Goal: Use online tool/utility: Utilize a website feature to perform a specific function

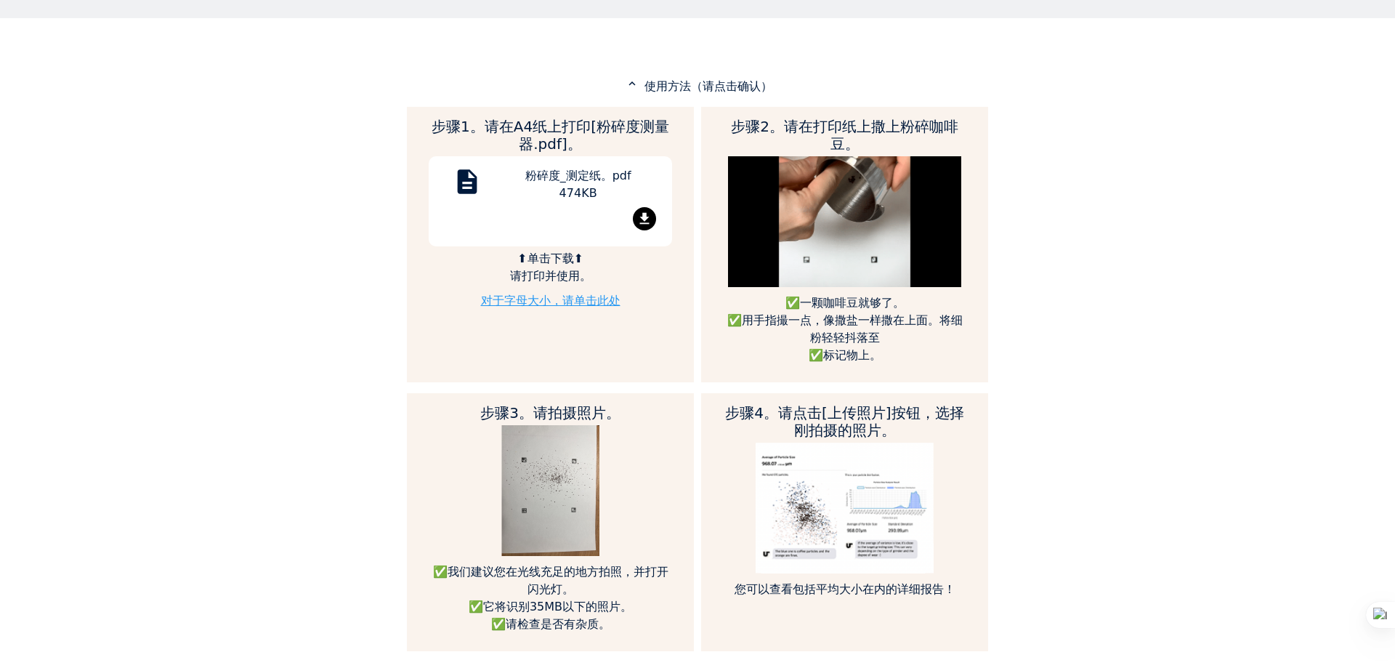
scroll to position [666, 0]
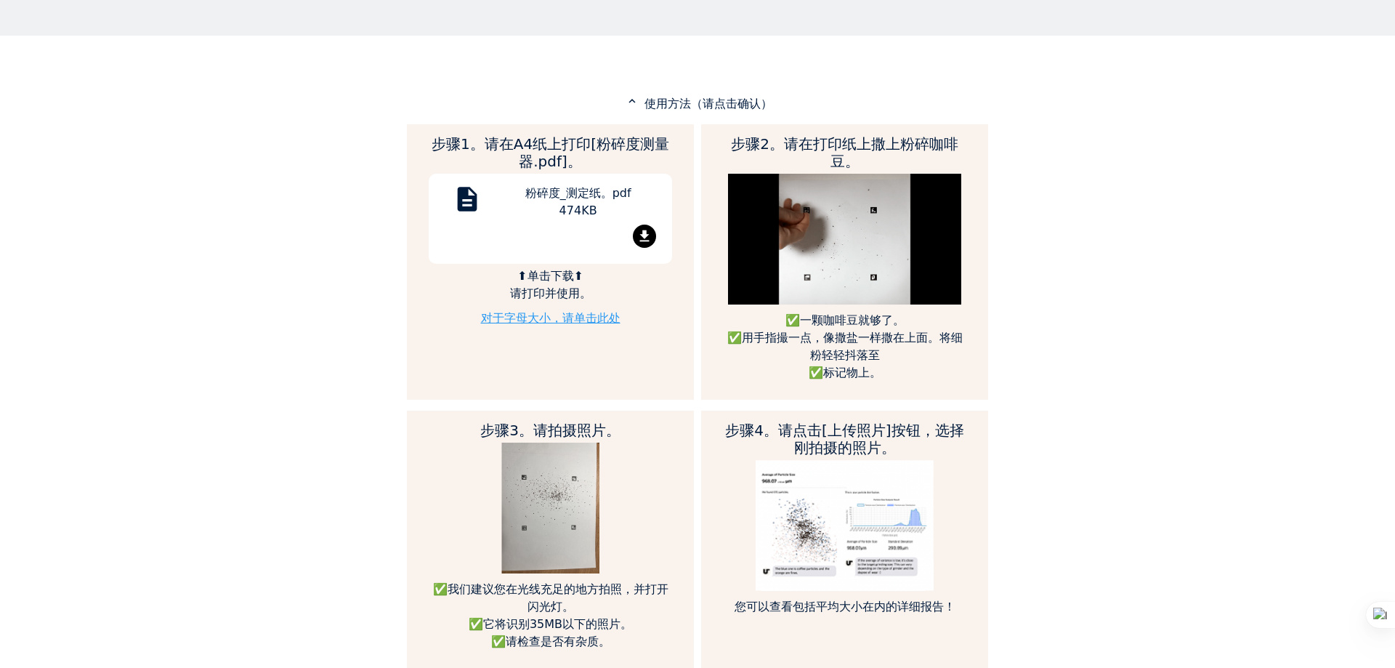
click at [636, 235] on mat-icon "file_download" at bounding box center [644, 235] width 23 height 23
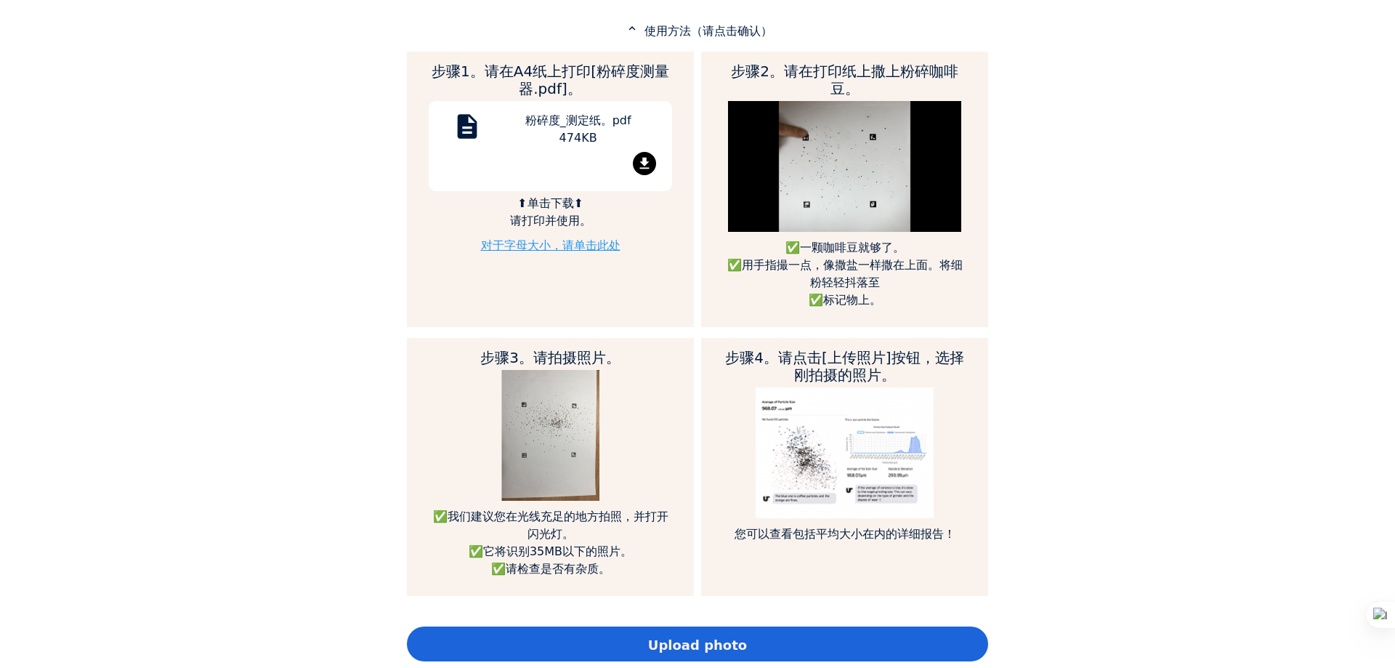
click at [615, 651] on div "Upload photo" at bounding box center [697, 643] width 581 height 35
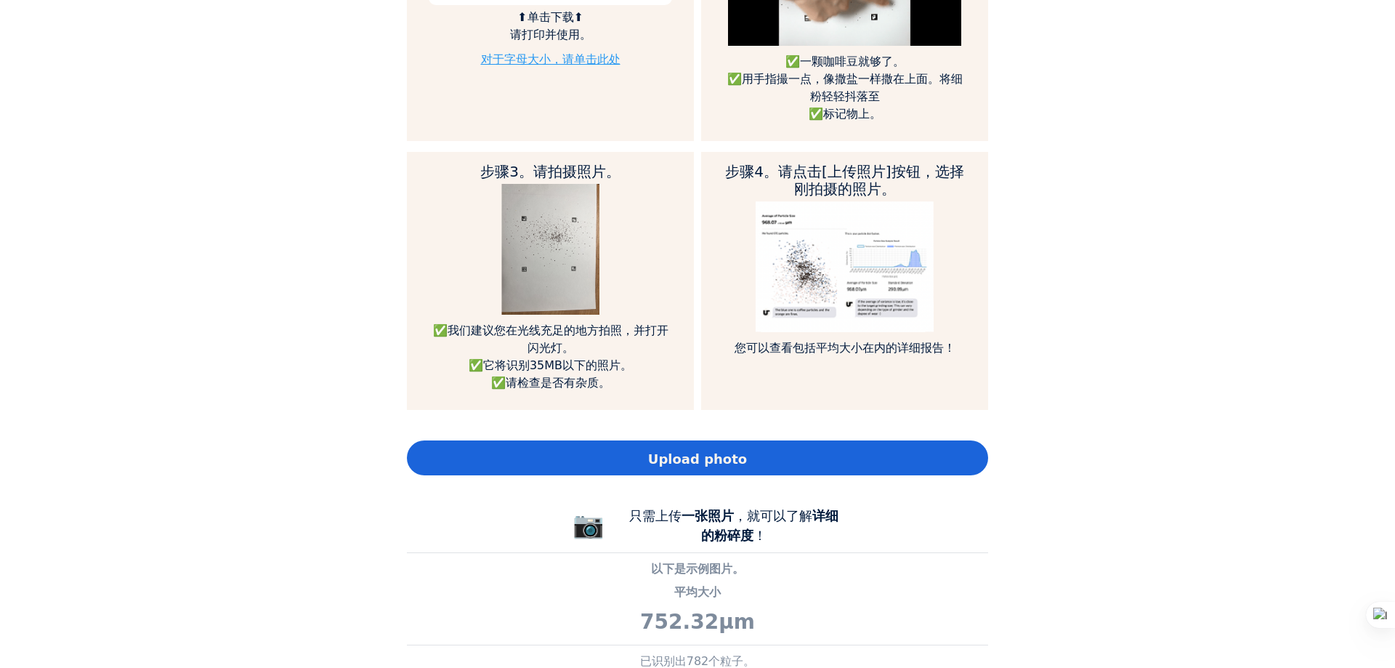
scroll to position [957, 0]
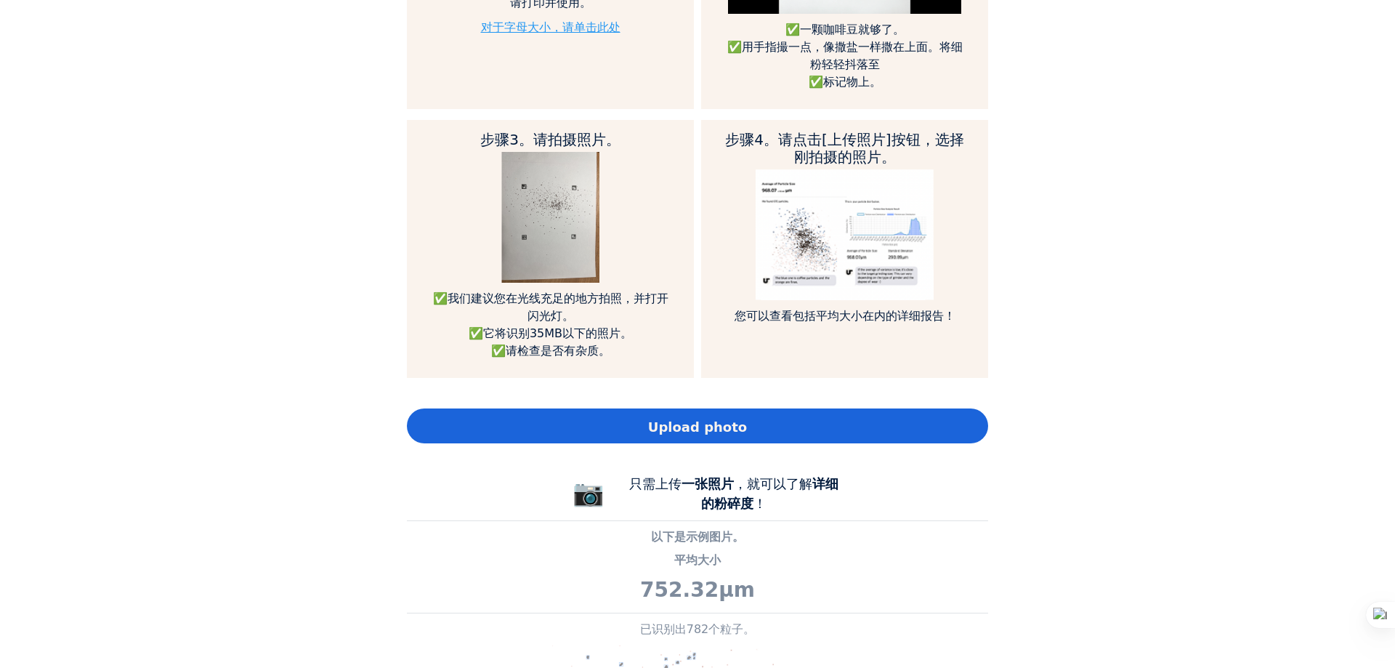
click at [767, 426] on div "Upload photo" at bounding box center [697, 425] width 581 height 35
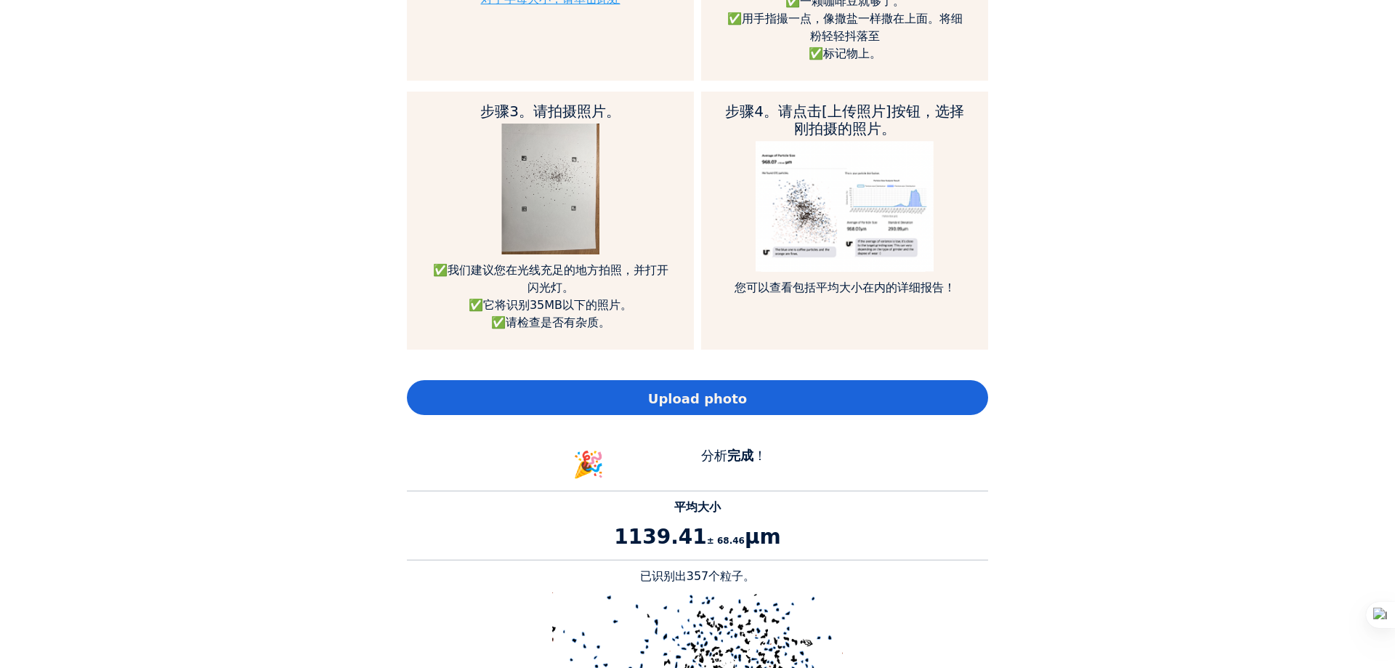
scroll to position [1029, 0]
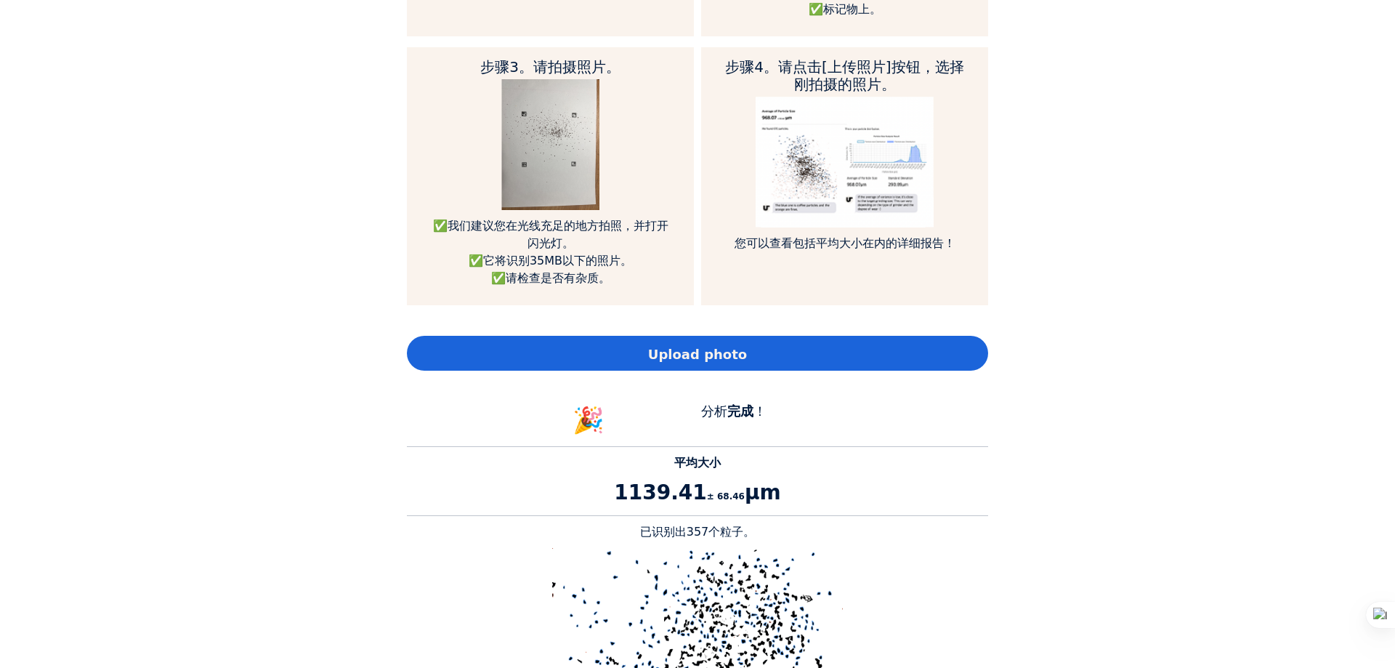
click at [769, 355] on div "Upload photo" at bounding box center [697, 353] width 581 height 35
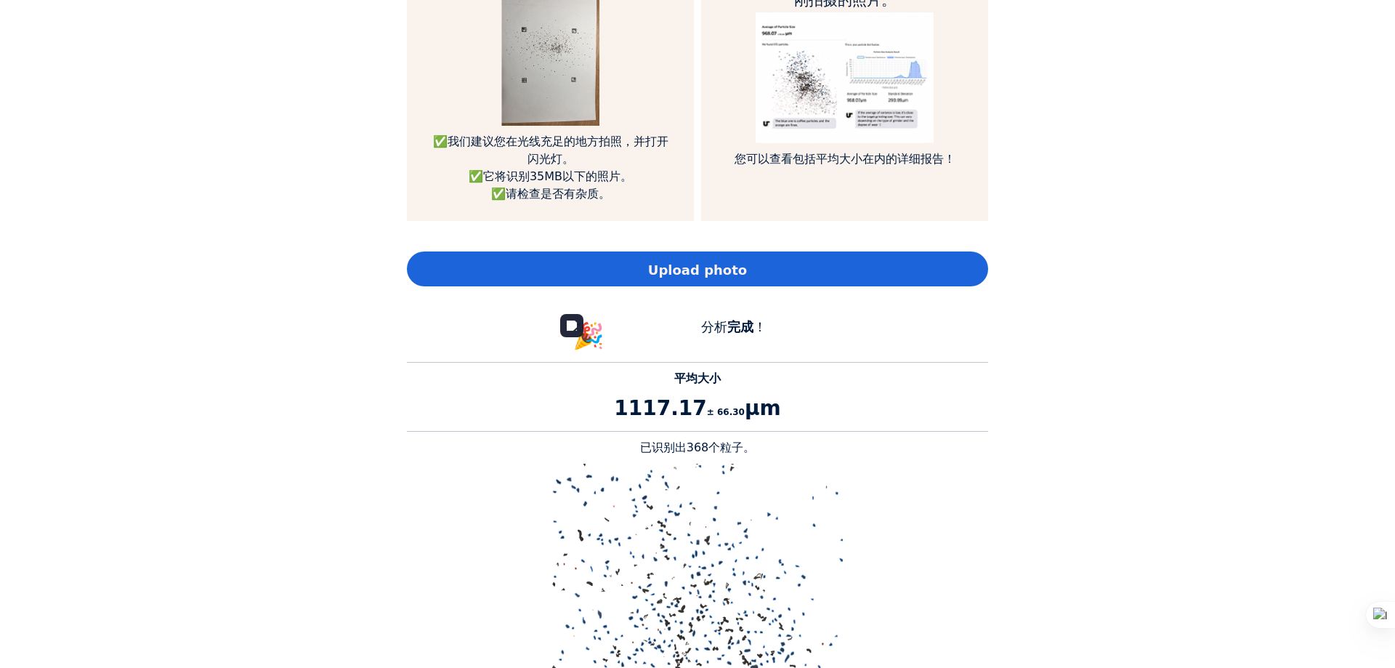
scroll to position [1102, 0]
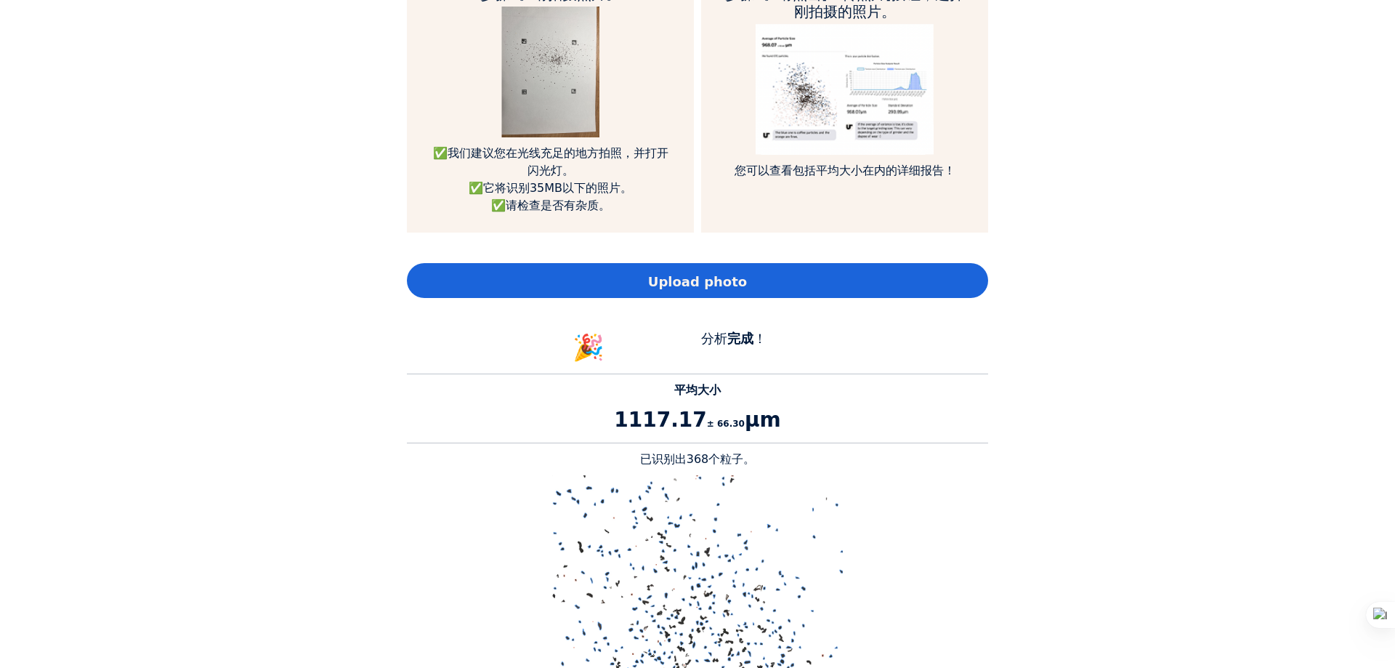
click at [759, 280] on div "Upload photo" at bounding box center [697, 280] width 581 height 35
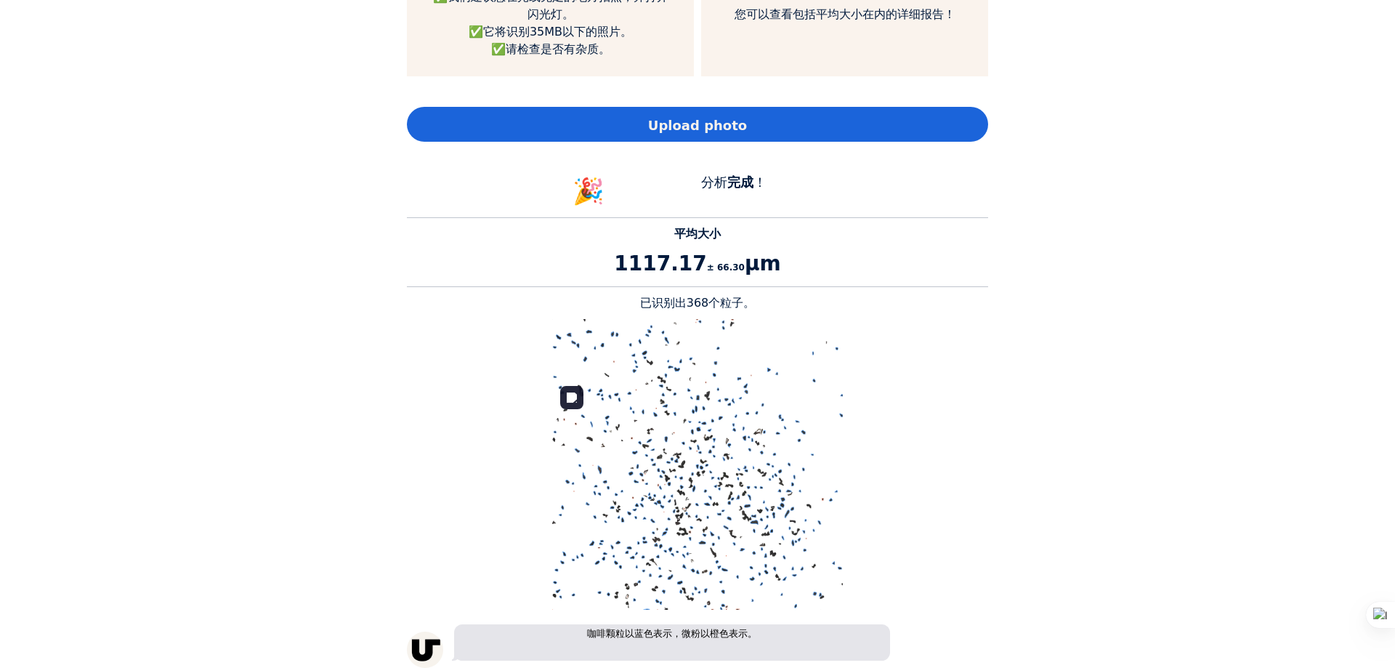
scroll to position [1175, 0]
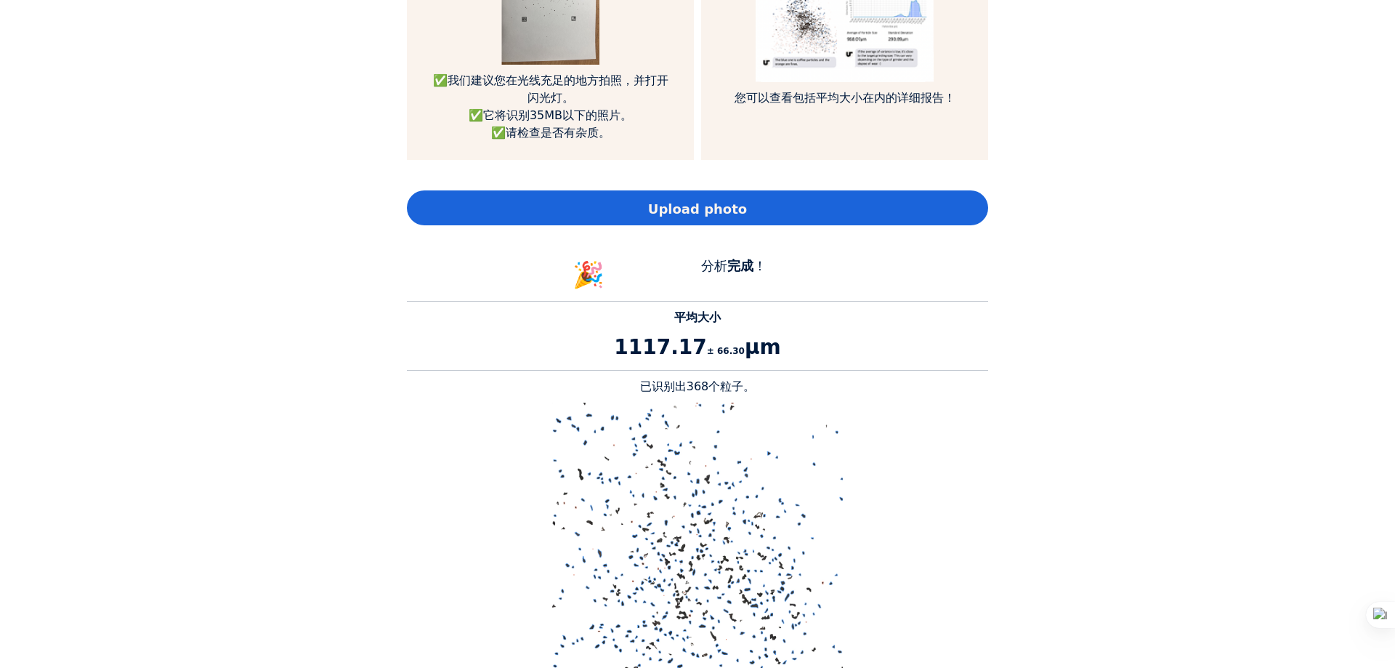
click at [739, 210] on span "Upload photo" at bounding box center [697, 209] width 99 height 20
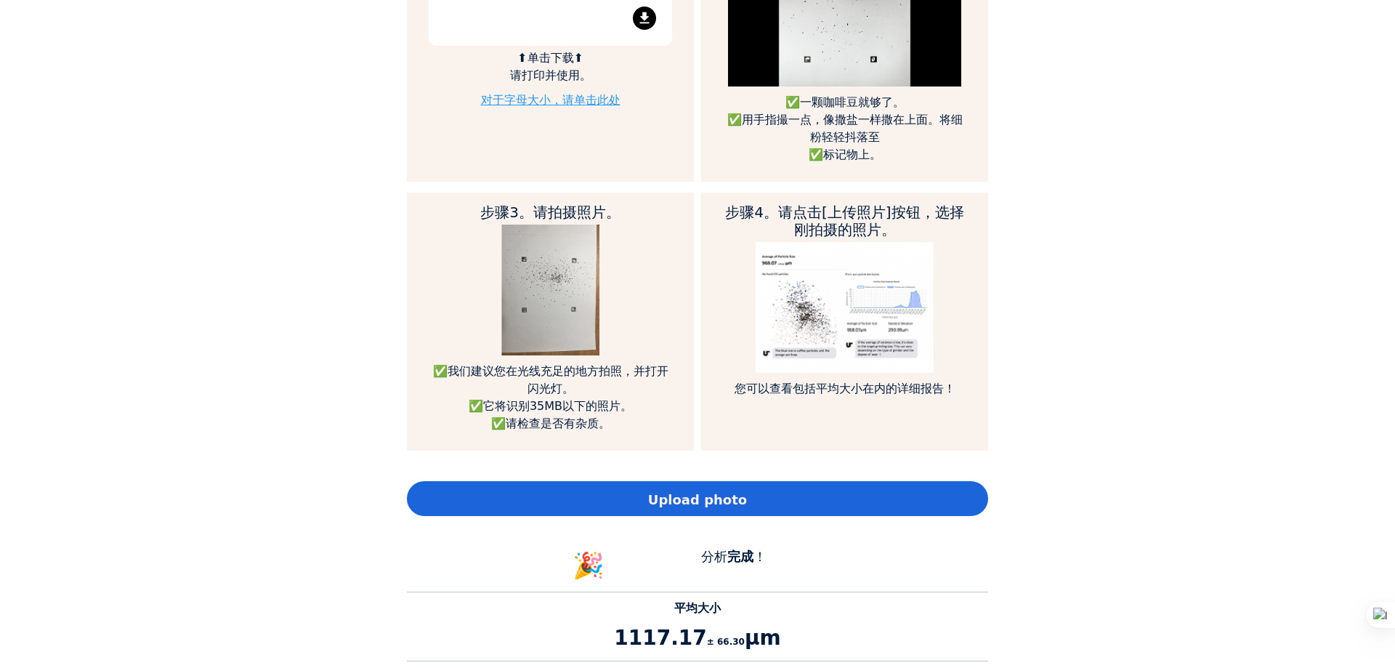
scroll to position [1102, 0]
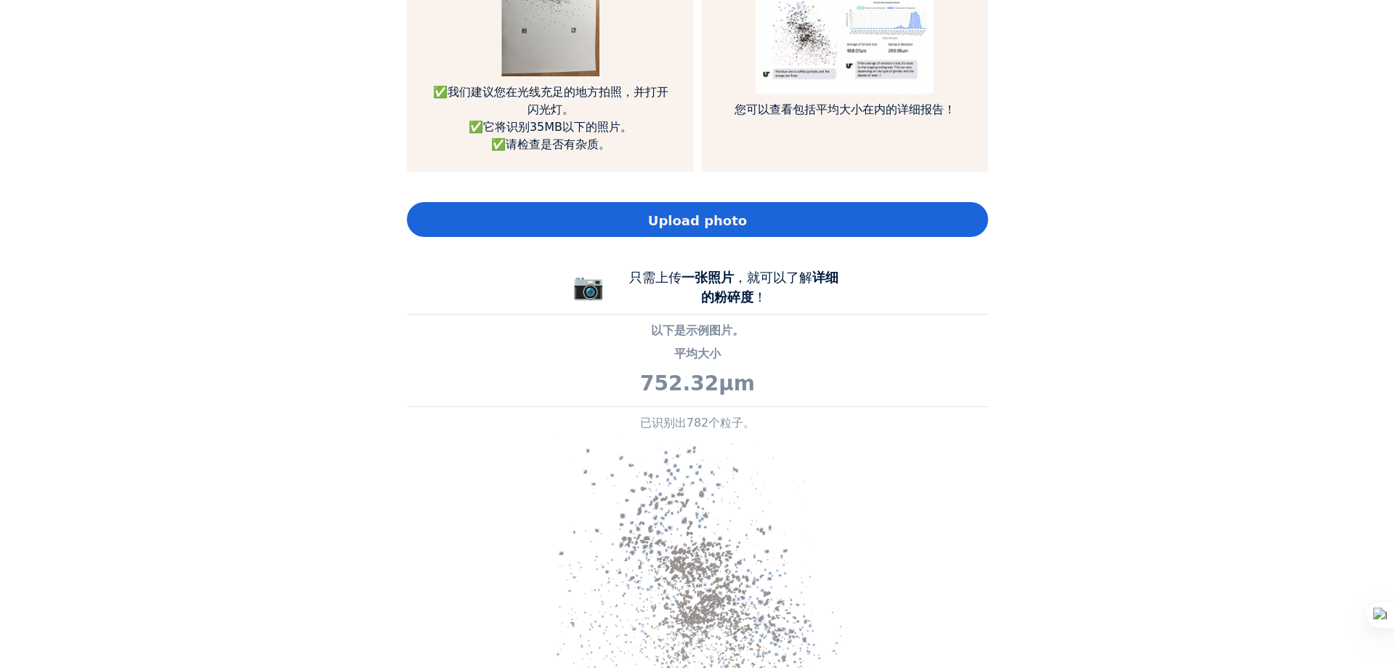
scroll to position [1162, 0]
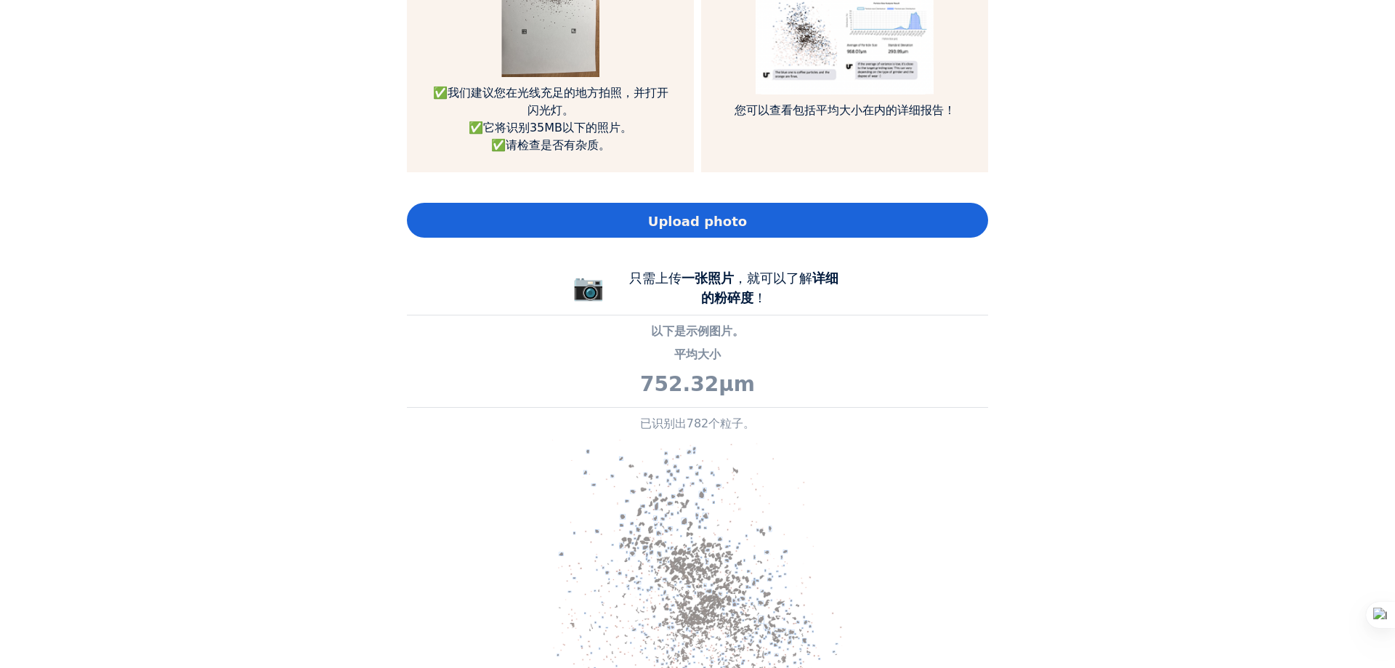
click at [695, 204] on div "Upload photo" at bounding box center [697, 220] width 581 height 35
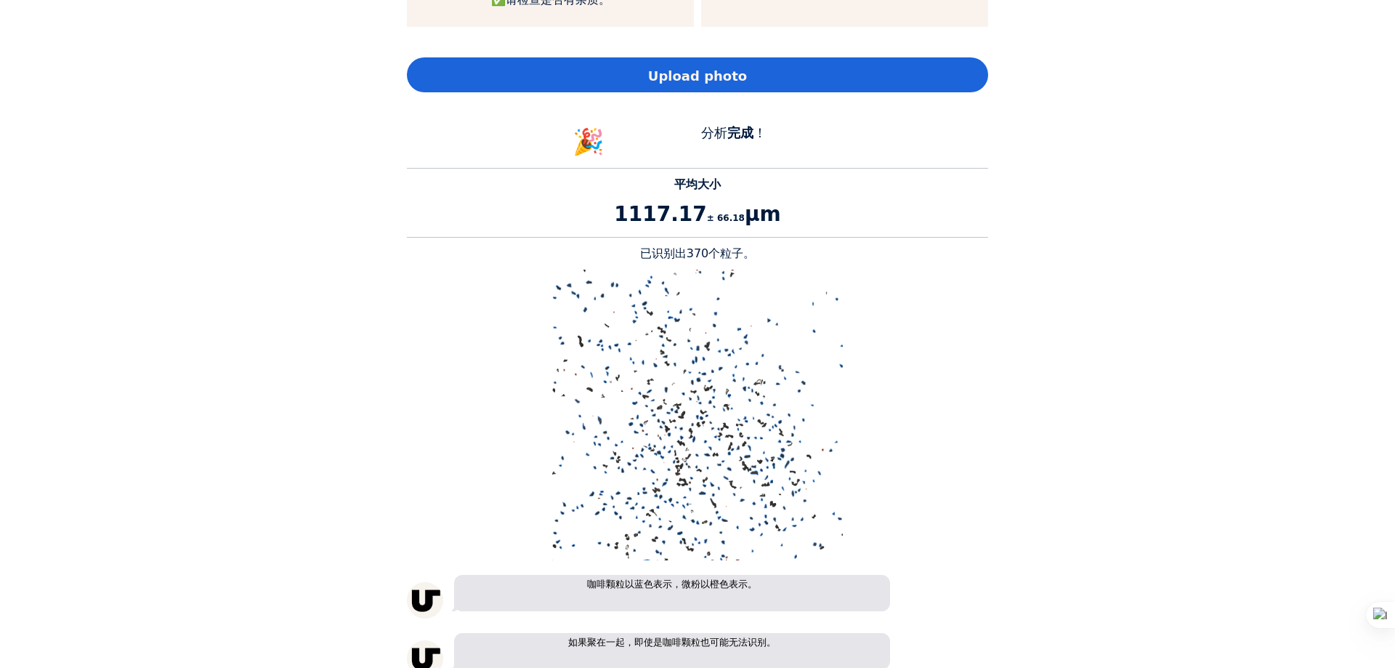
scroll to position [1090, 0]
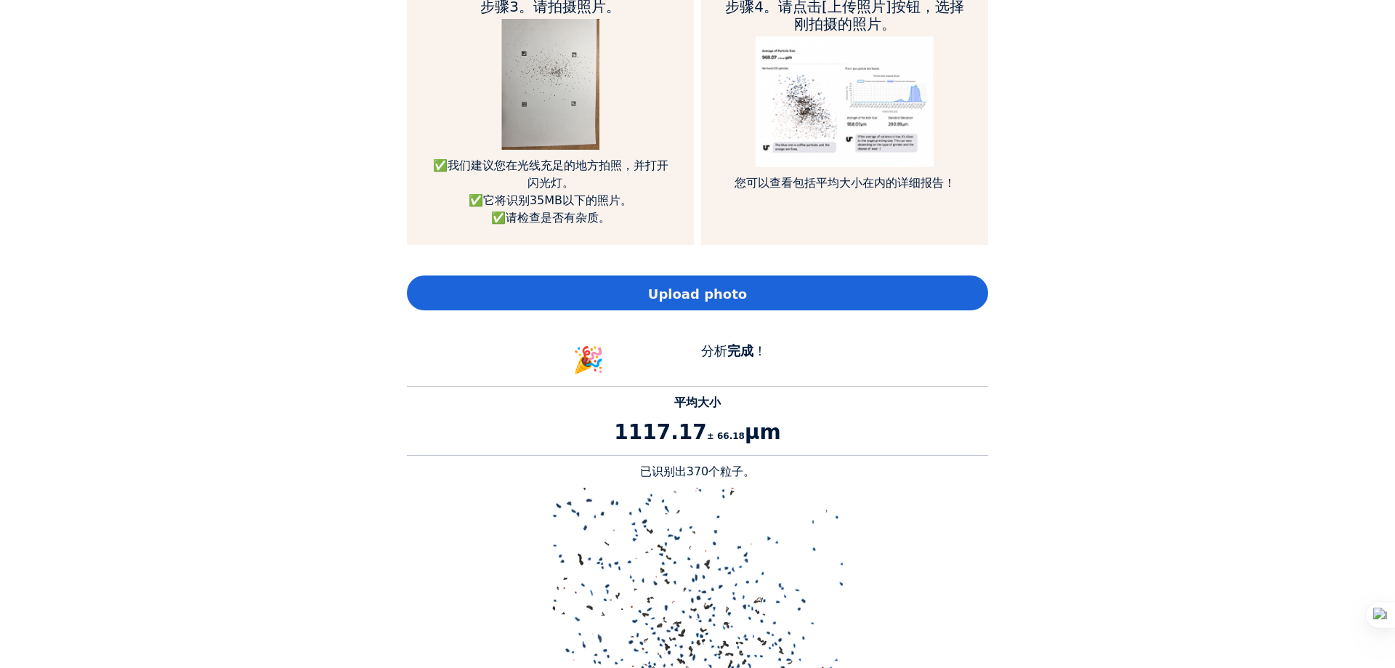
click at [728, 284] on span "Upload photo" at bounding box center [697, 294] width 99 height 20
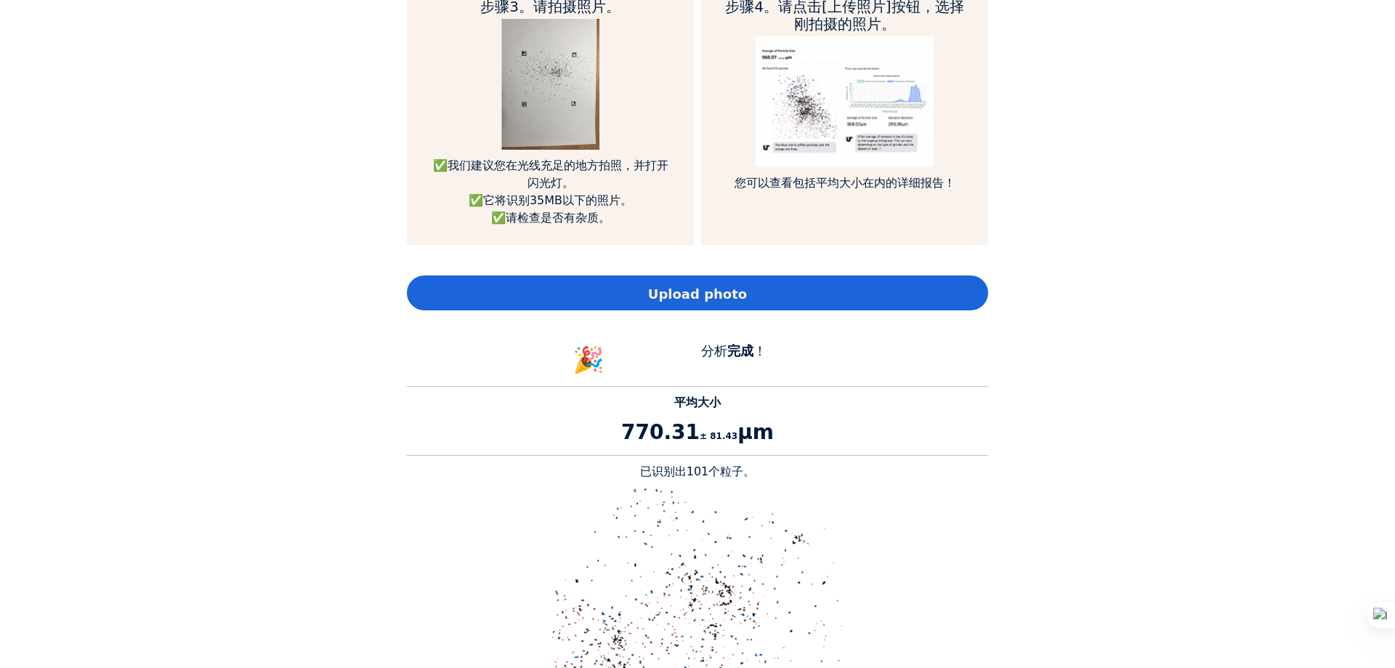
click at [725, 281] on div "Upload photo" at bounding box center [697, 292] width 581 height 35
click at [766, 305] on div "Upload photo" at bounding box center [697, 292] width 581 height 35
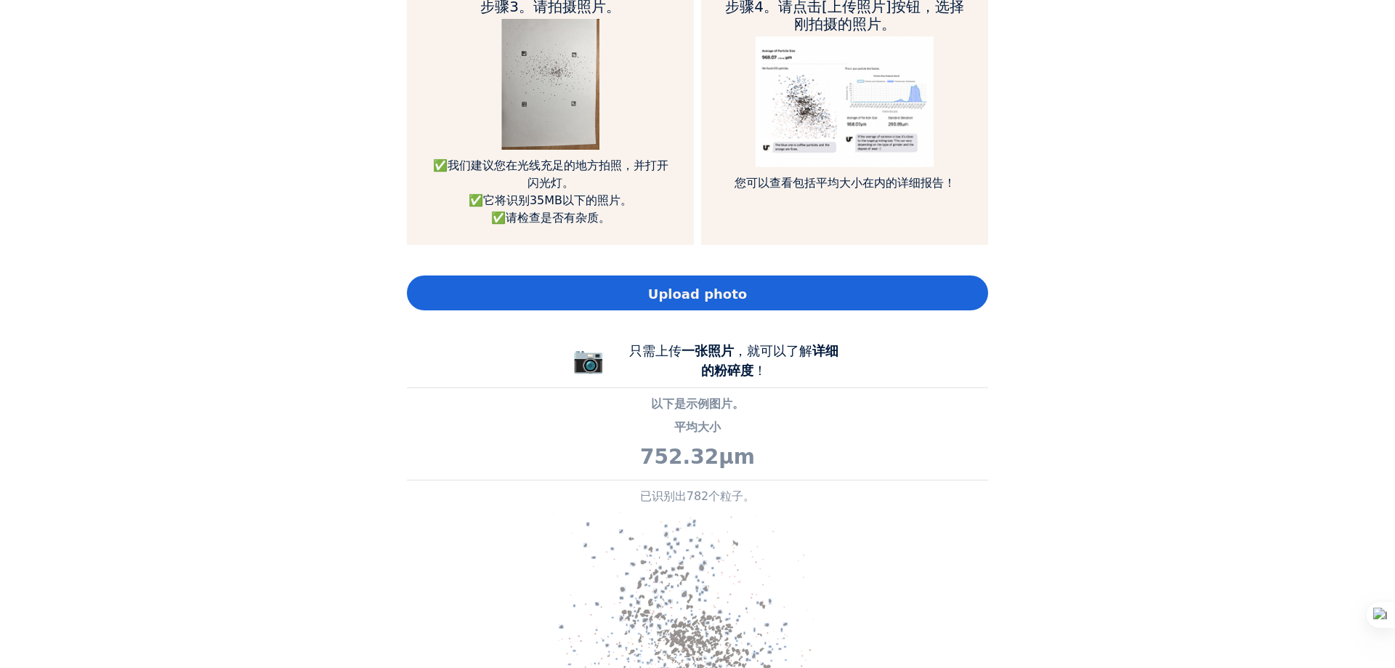
scroll to position [1625, 581]
click at [696, 293] on span "Upload photo" at bounding box center [697, 294] width 99 height 20
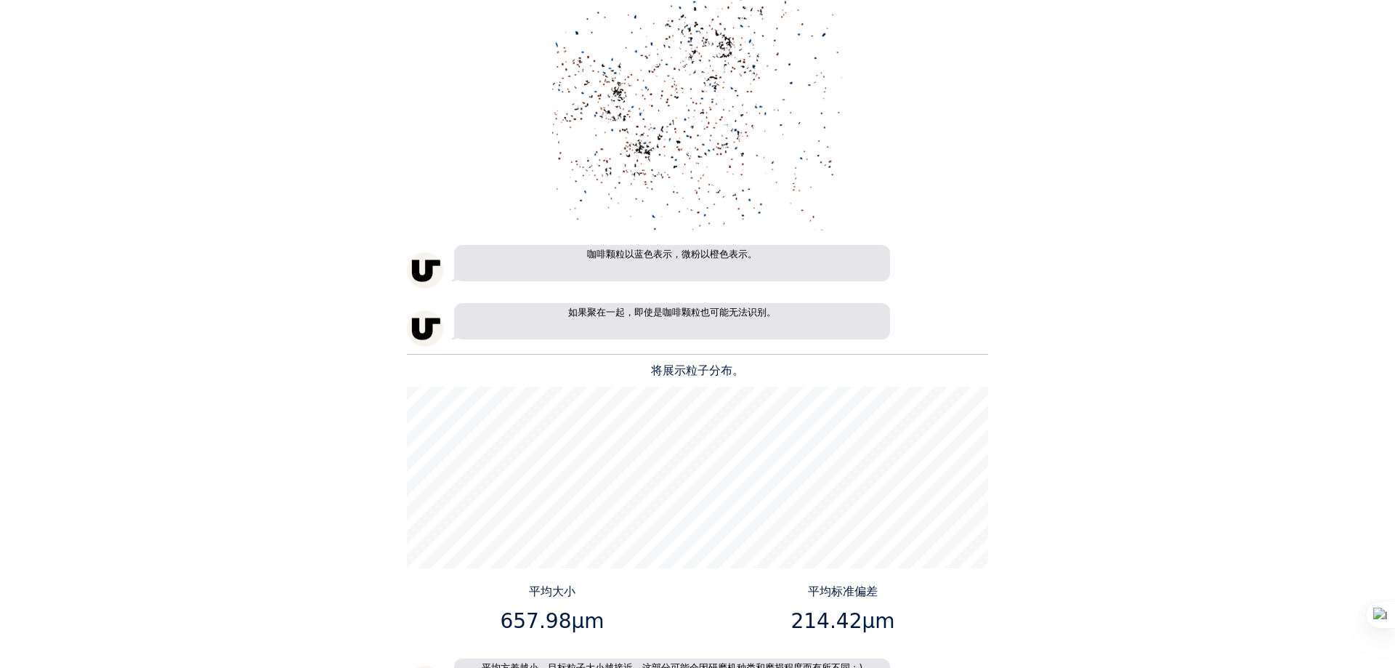
scroll to position [1453, 0]
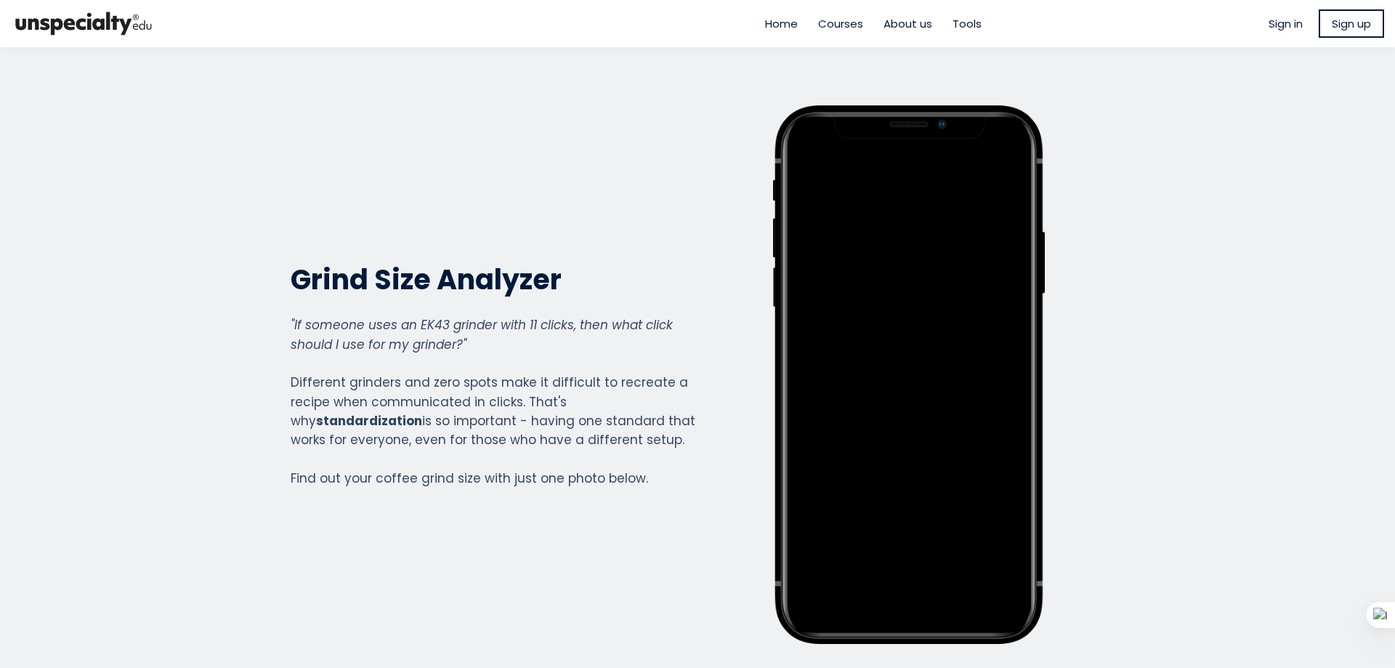
scroll to position [1625, 581]
drag, startPoint x: 1346, startPoint y: 3, endPoint x: 1114, endPoint y: 126, distance: 262.3
click at [1114, 126] on div "Grind Size Analyzer Grind Size Analyzer "If someone uses an EK43 grinder with 1…" at bounding box center [697, 374] width 850 height 538
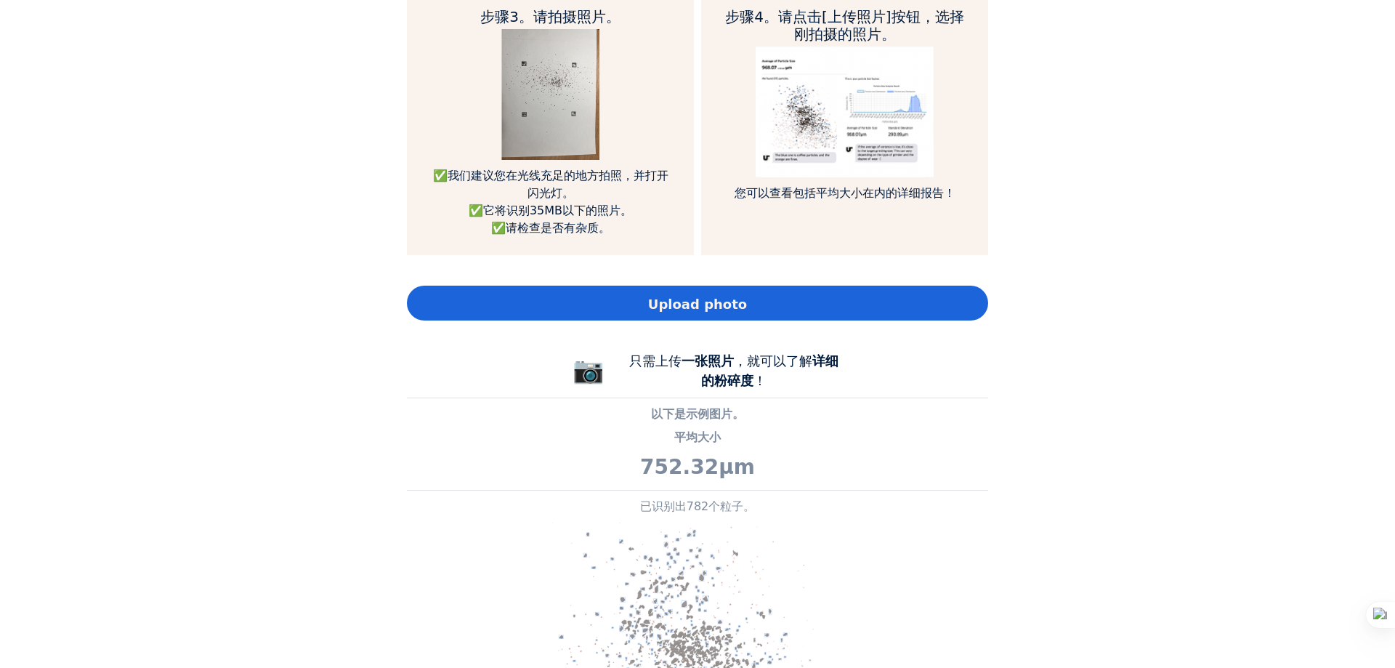
scroll to position [1017, 0]
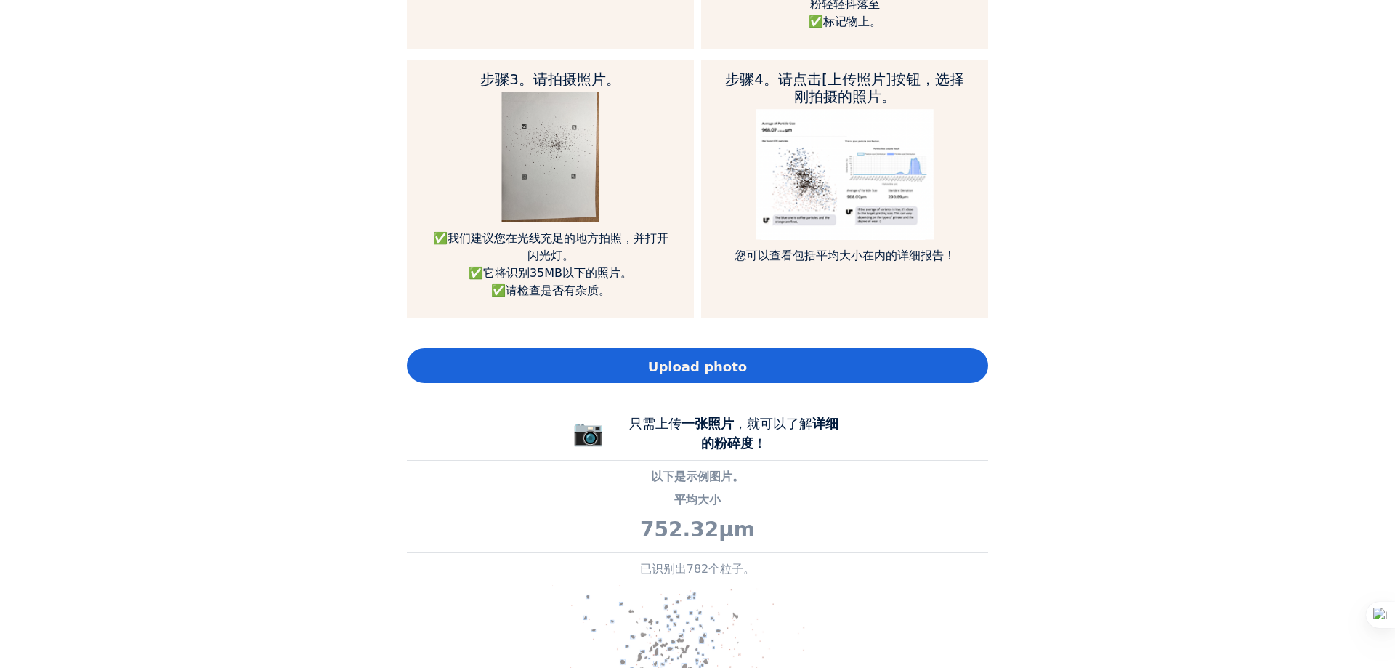
click at [701, 357] on span "Upload photo" at bounding box center [697, 367] width 99 height 20
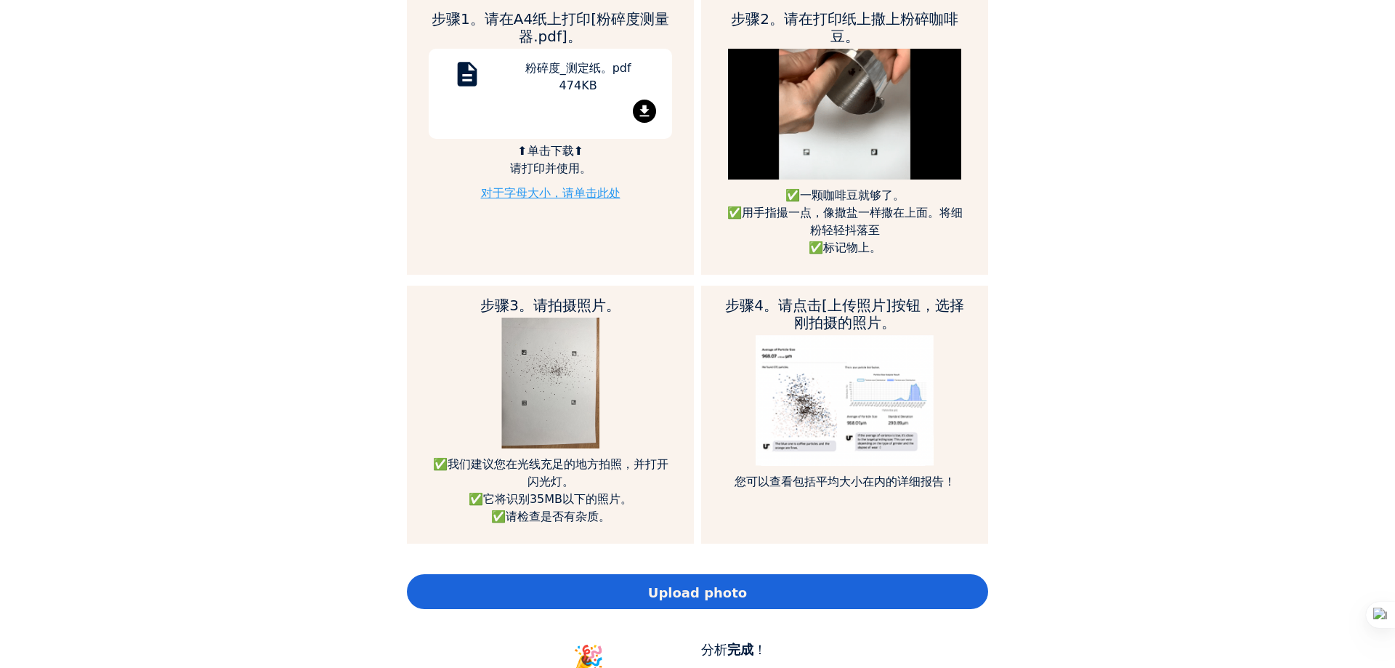
scroll to position [646, 0]
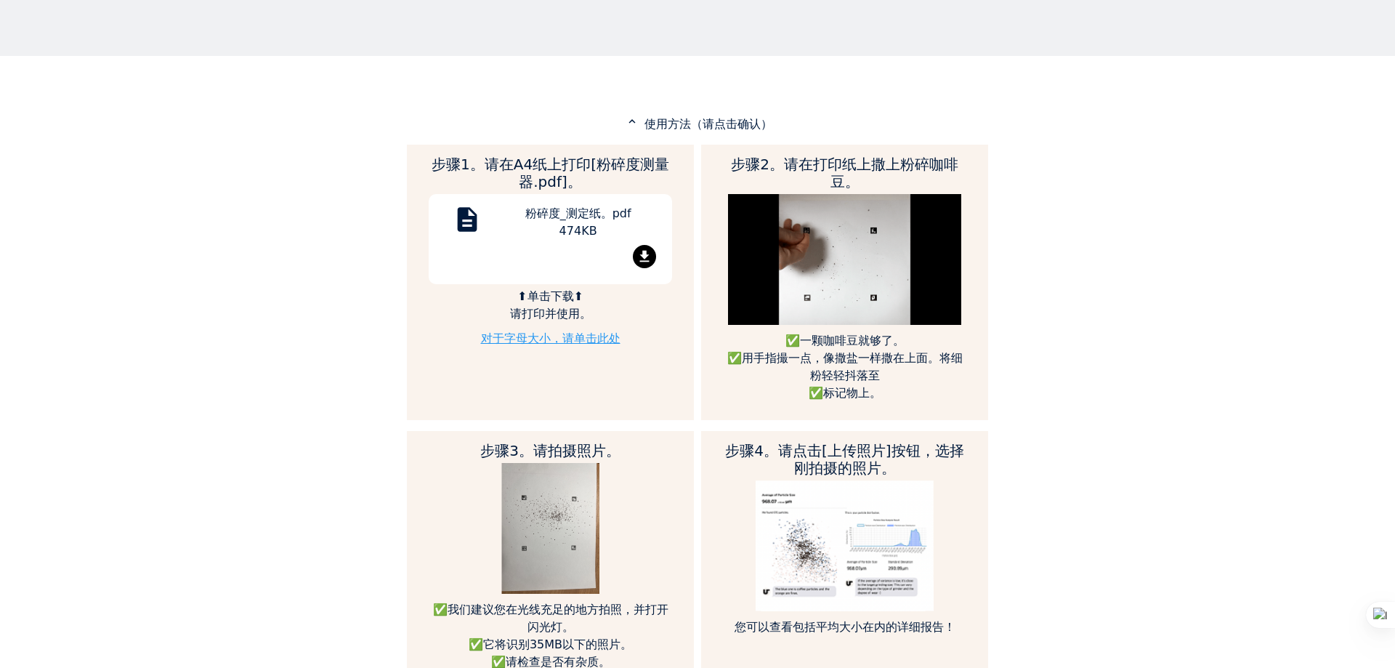
click at [546, 337] on link "对于字母大小，请单击此处" at bounding box center [550, 338] width 139 height 14
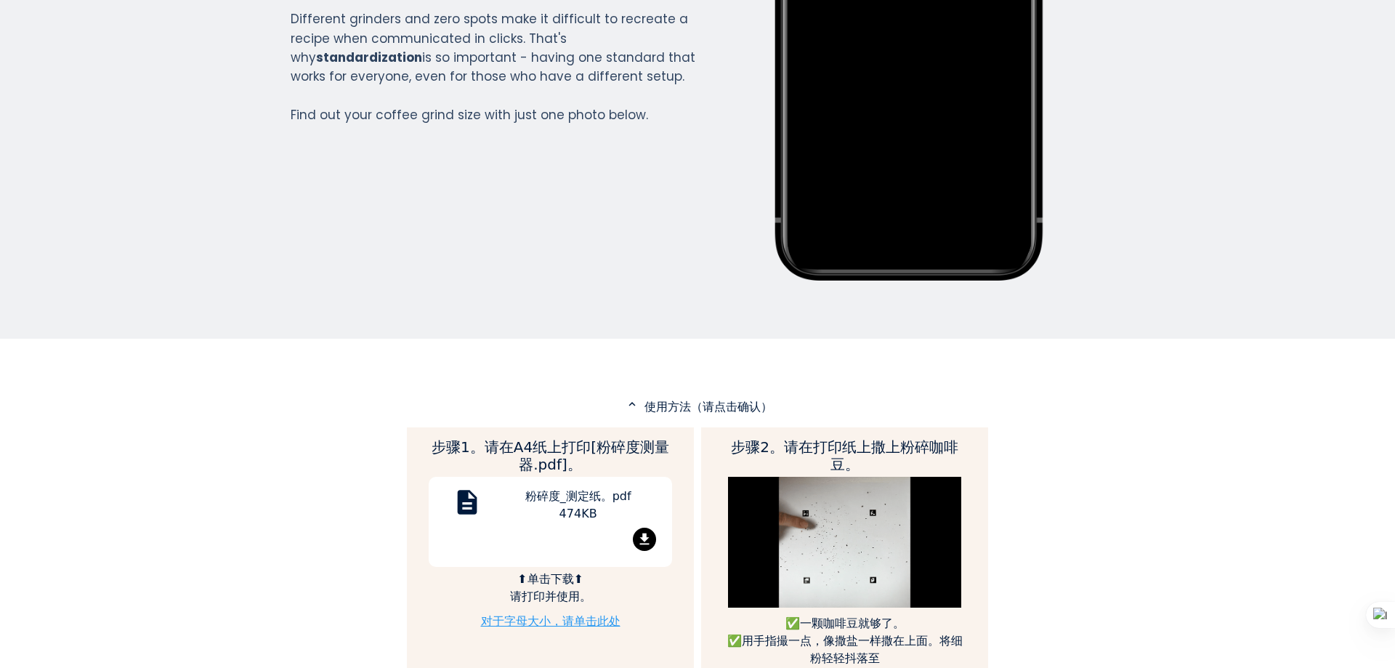
scroll to position [726, 0]
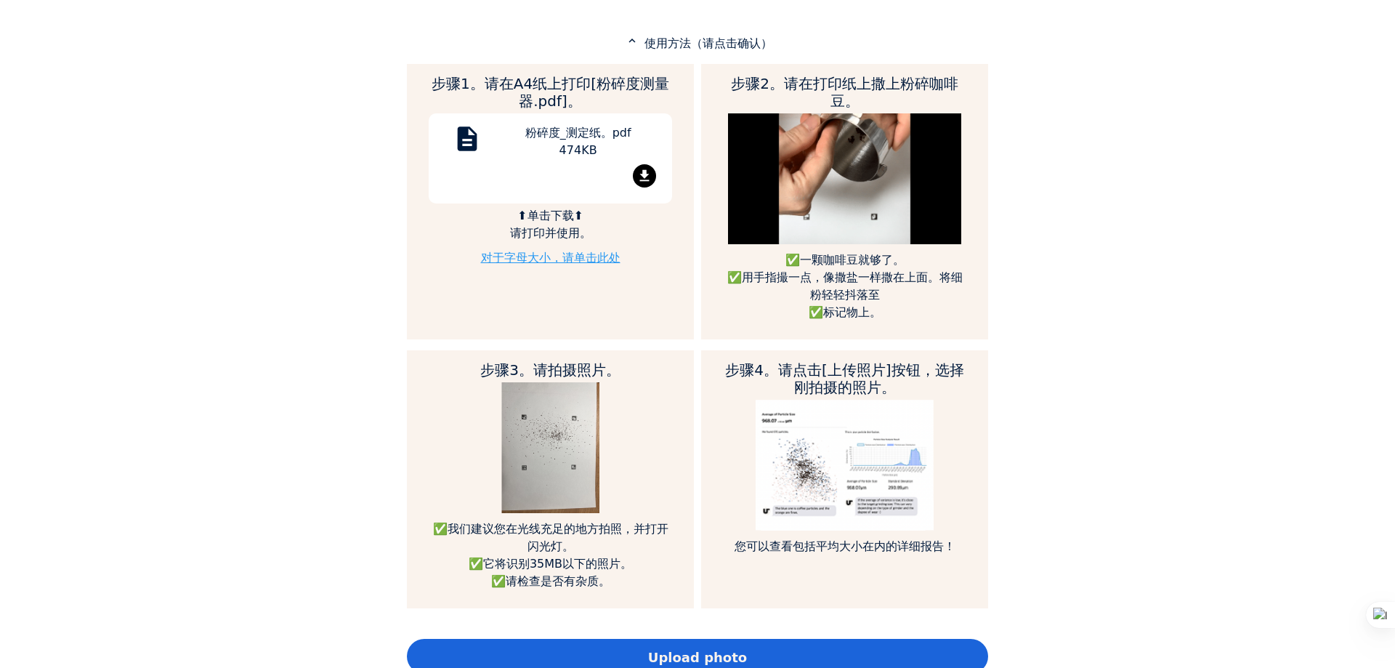
click at [1204, 157] on div "Home Courses About us Tools Sign in" at bounding box center [697, 334] width 1395 height 668
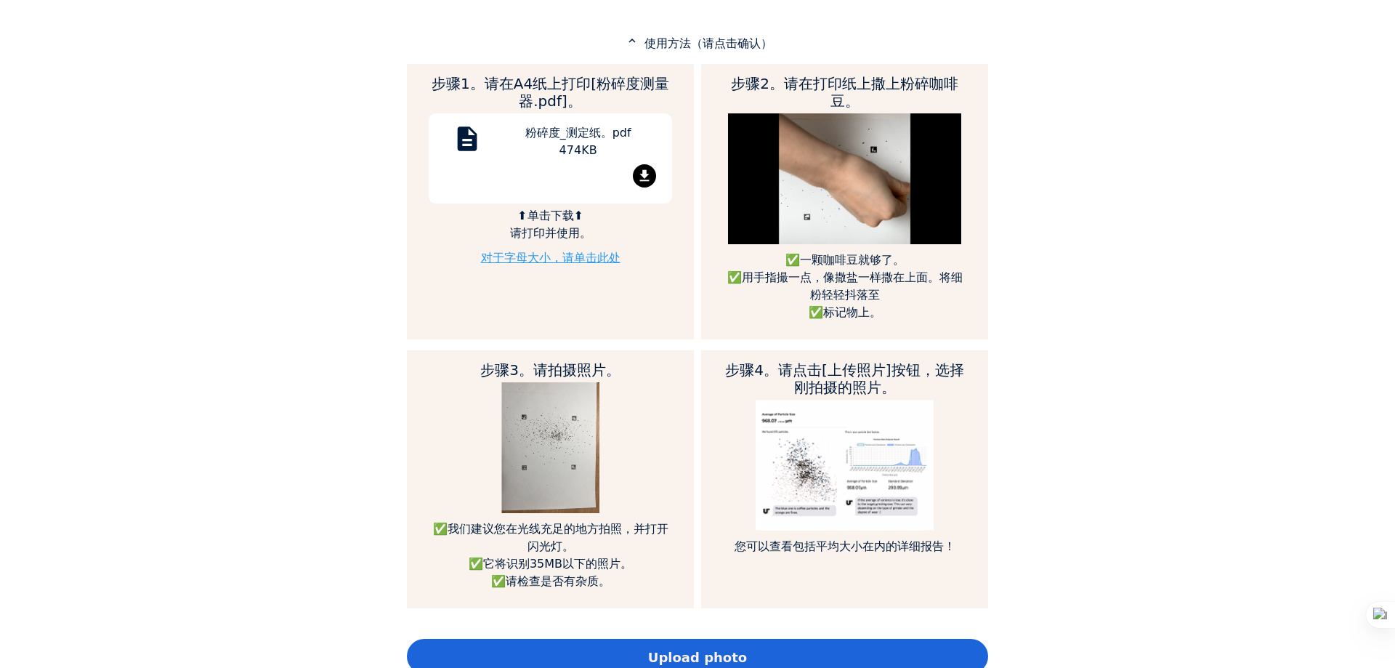
click at [644, 171] on mat-icon "file_download" at bounding box center [644, 175] width 23 height 23
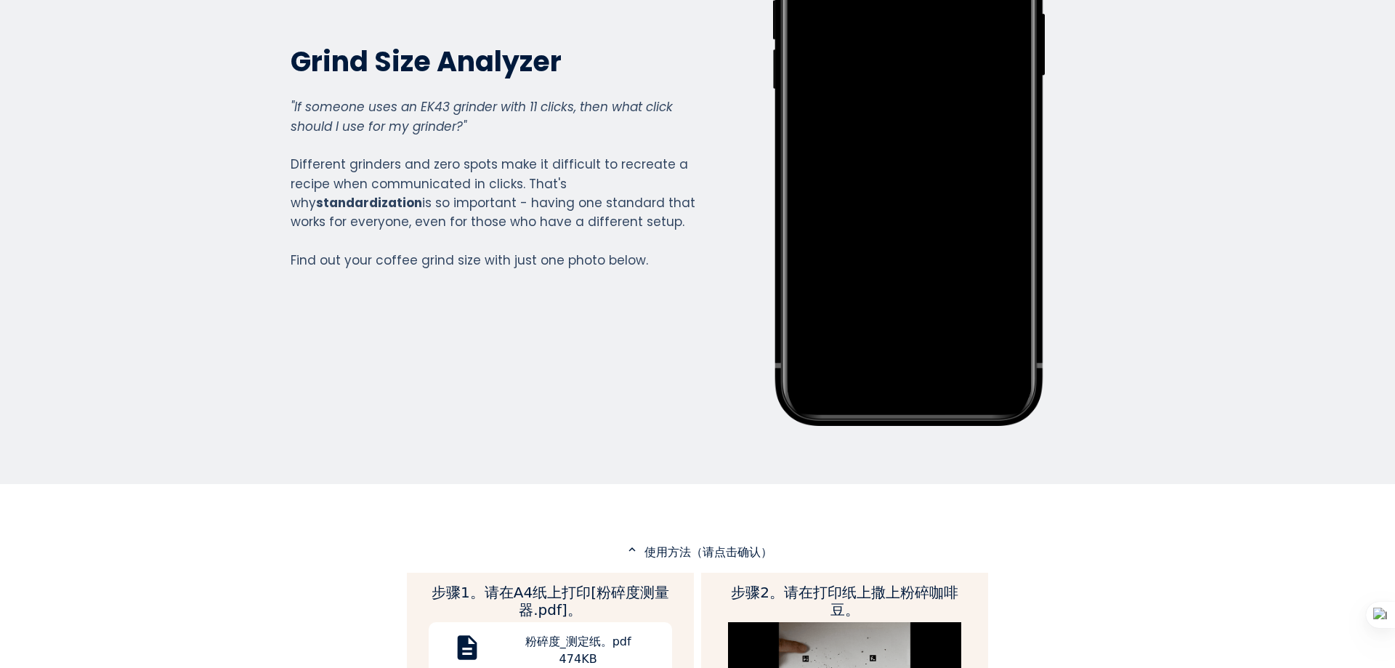
scroll to position [0, 0]
